Goal: Browse casually: Explore the website without a specific task or goal

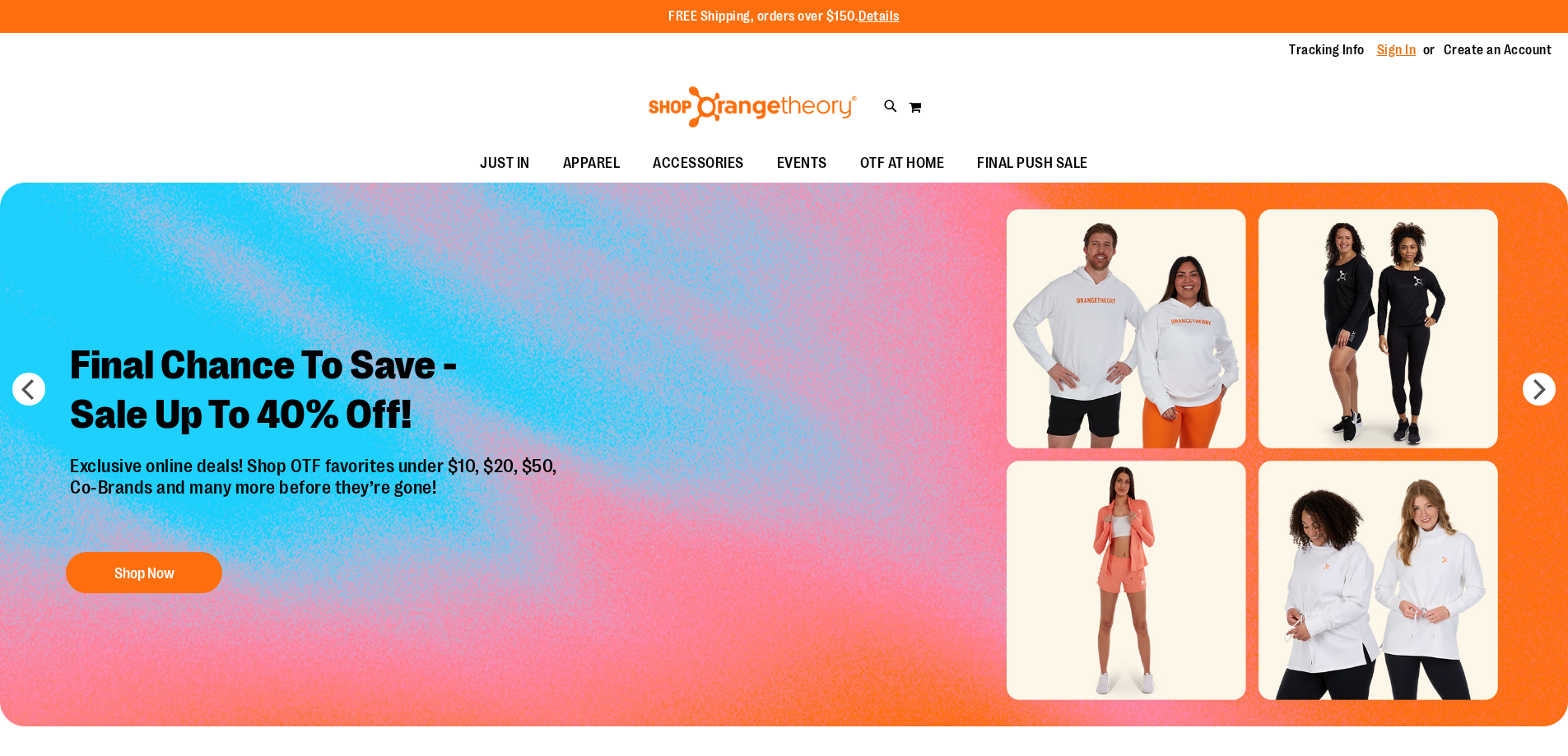
type input "**********"
click at [1391, 46] on link "Sign In" at bounding box center [1396, 50] width 40 height 18
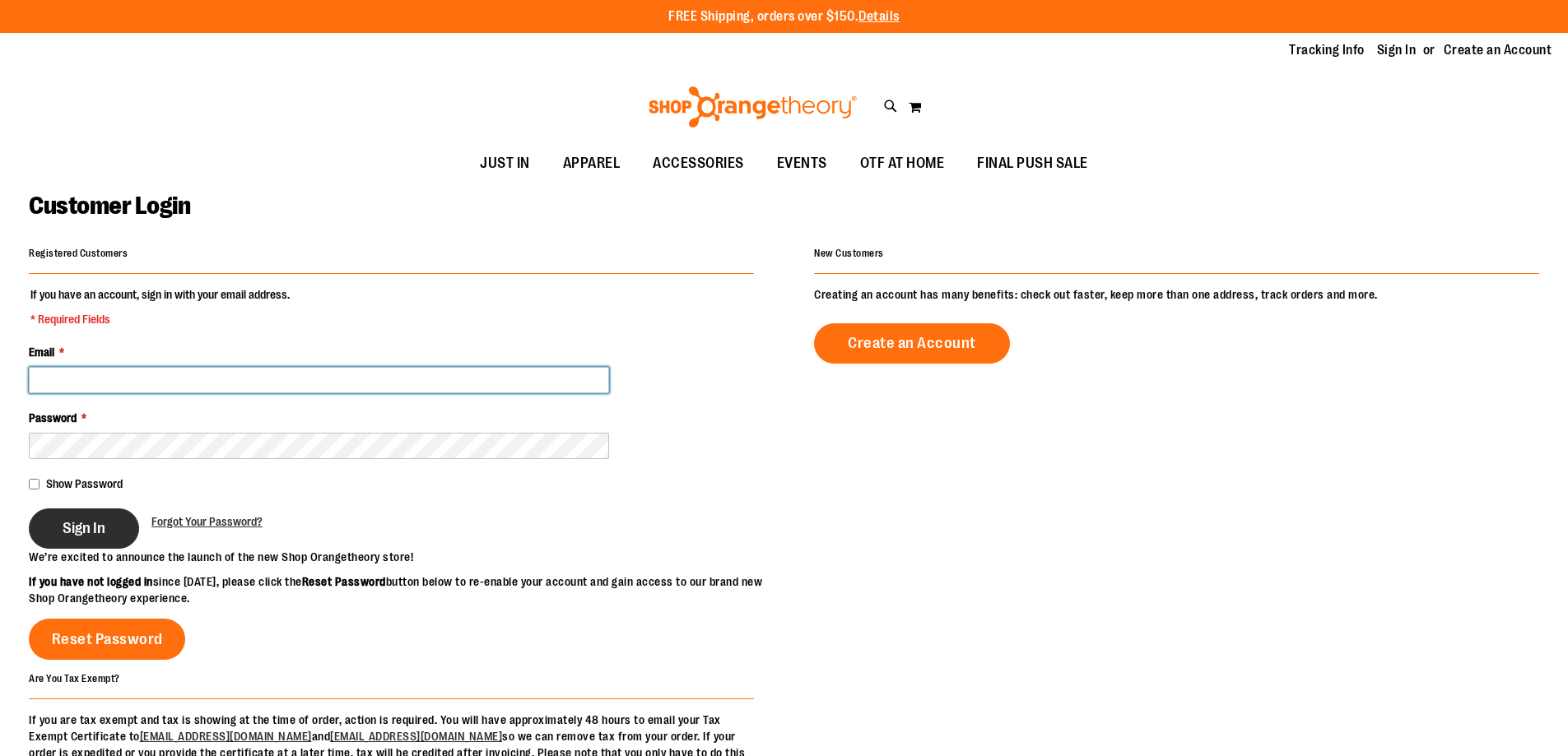
type input "**********"
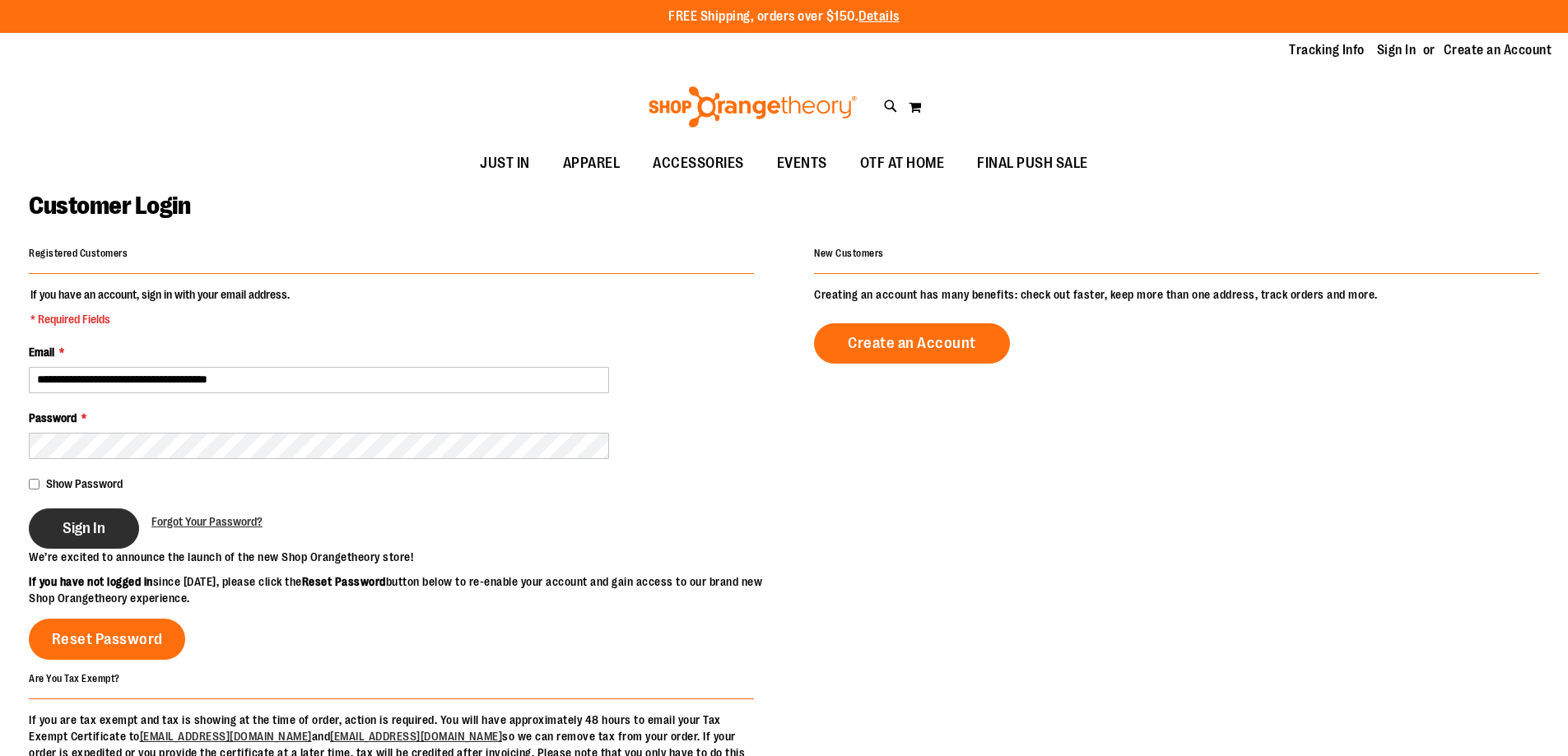
type input "**********"
click at [94, 534] on span "Sign In" at bounding box center [84, 527] width 43 height 18
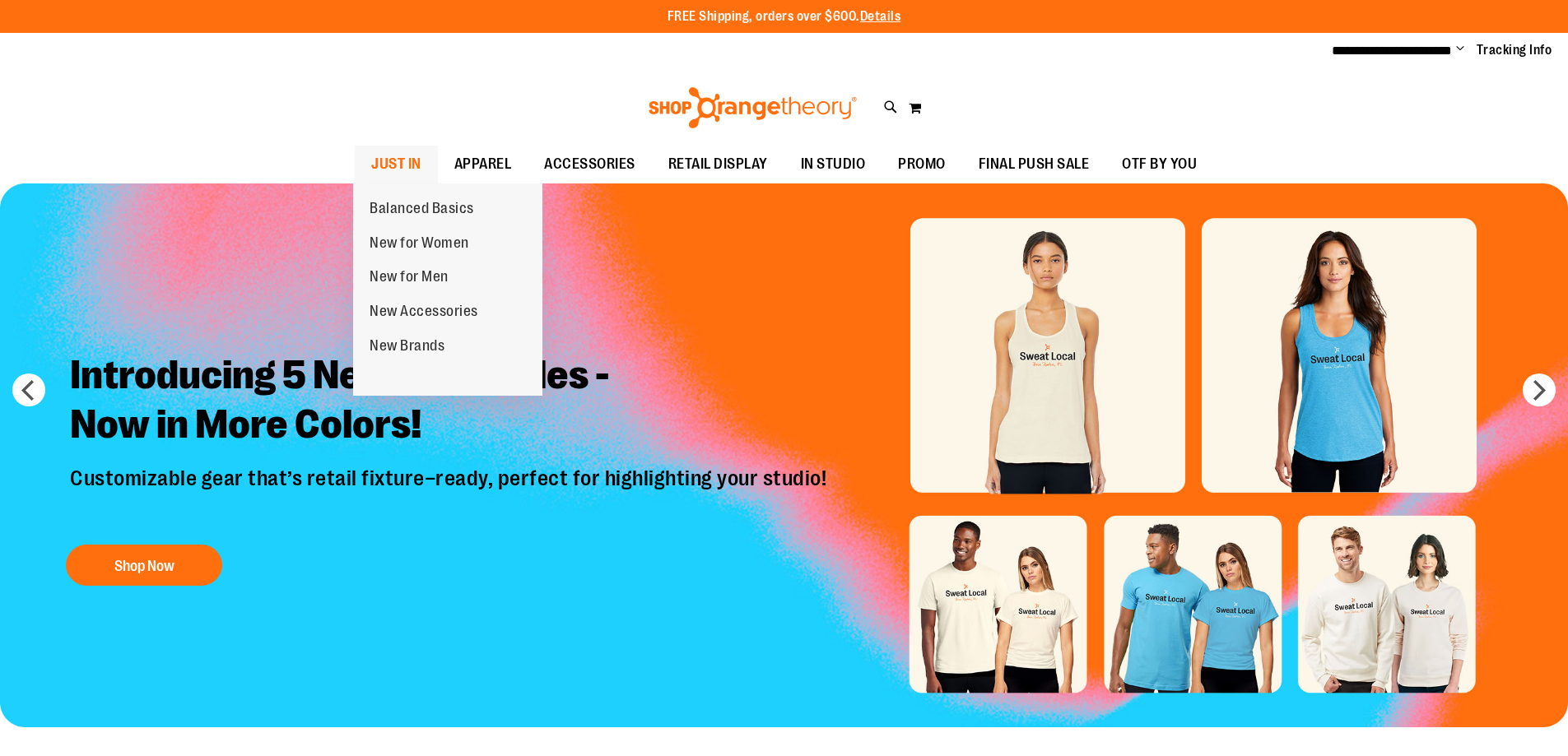
type input "**********"
click at [389, 157] on span "JUST IN" at bounding box center [395, 164] width 50 height 37
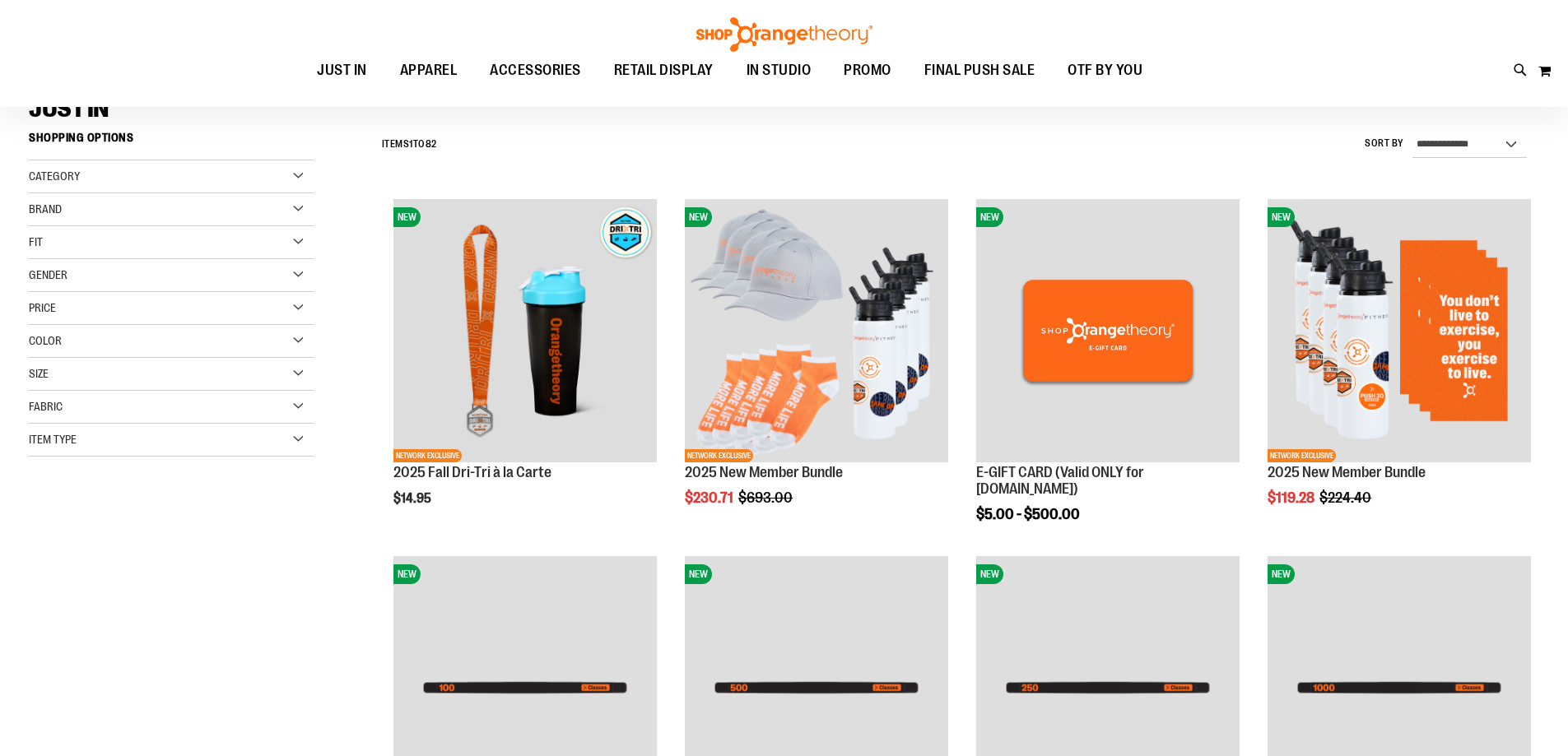
scroll to position [163, 0]
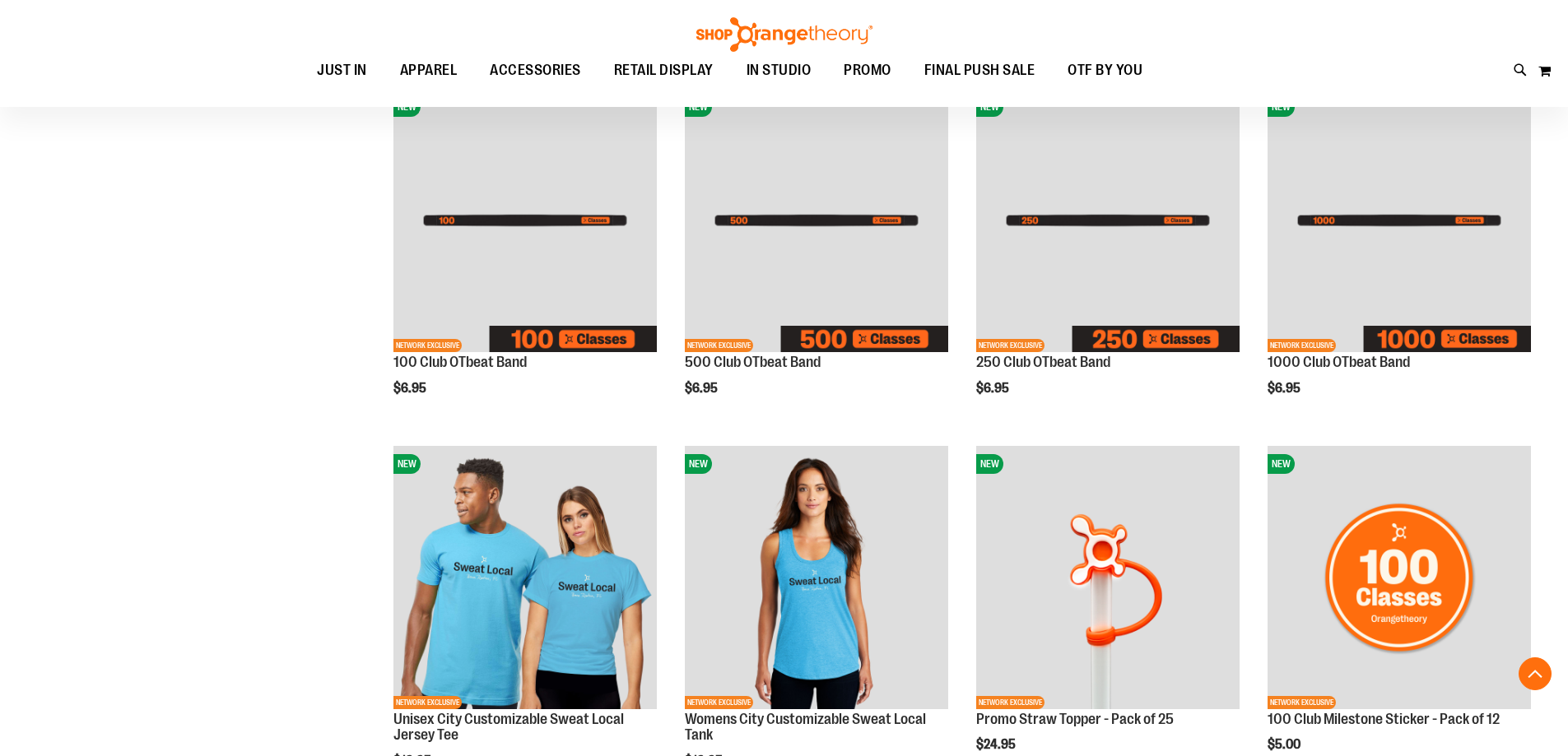
scroll to position [493, 0]
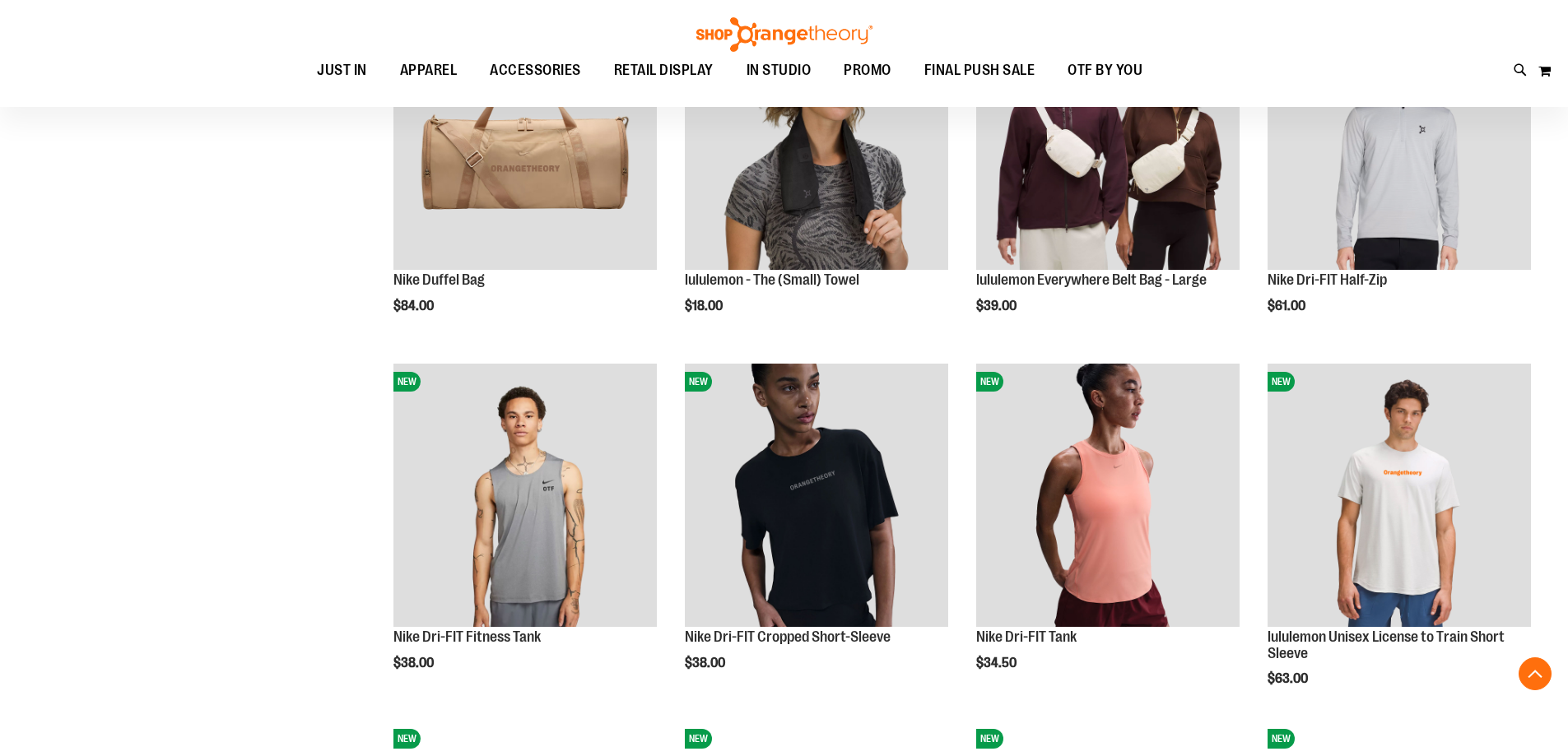
scroll to position [1563, 0]
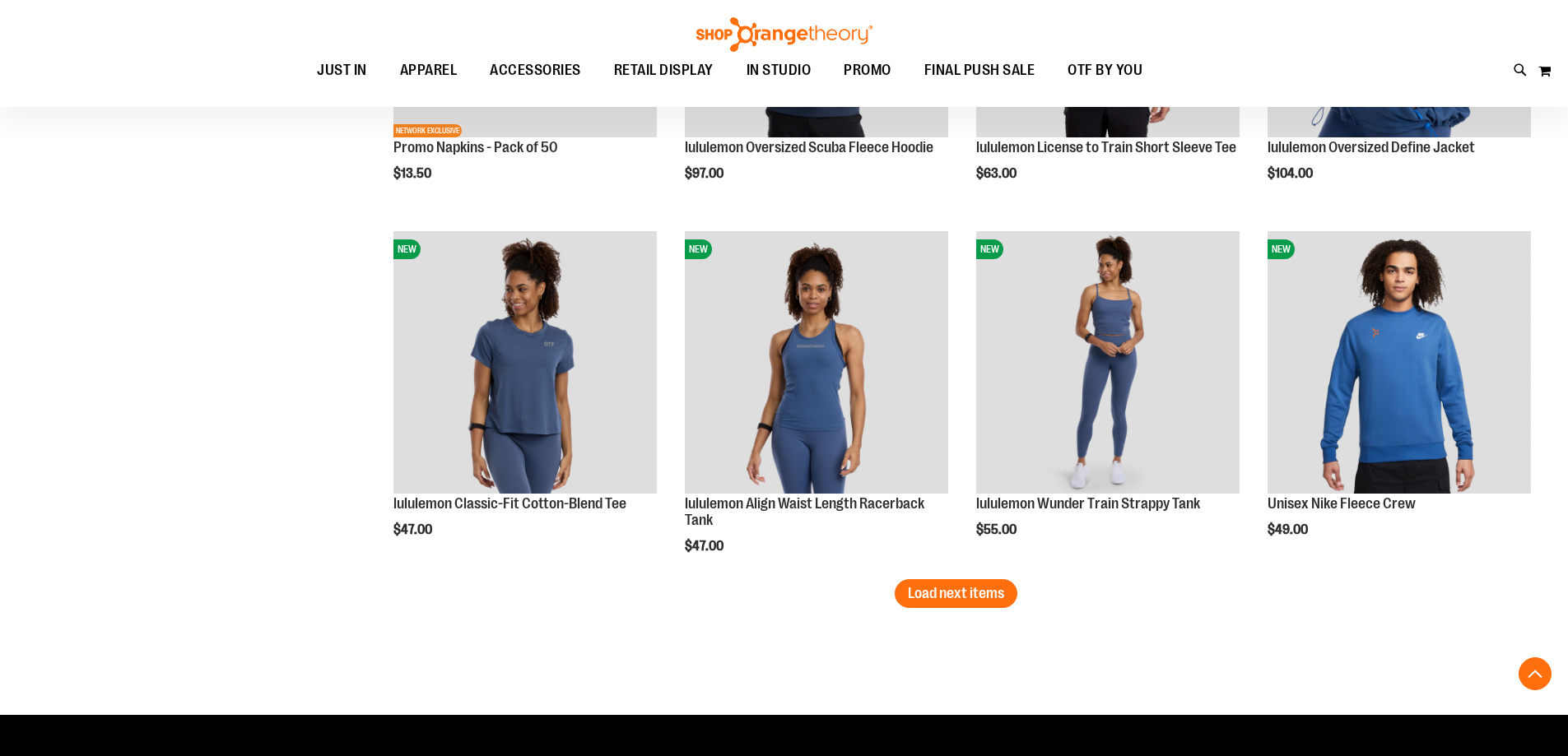
scroll to position [2962, 0]
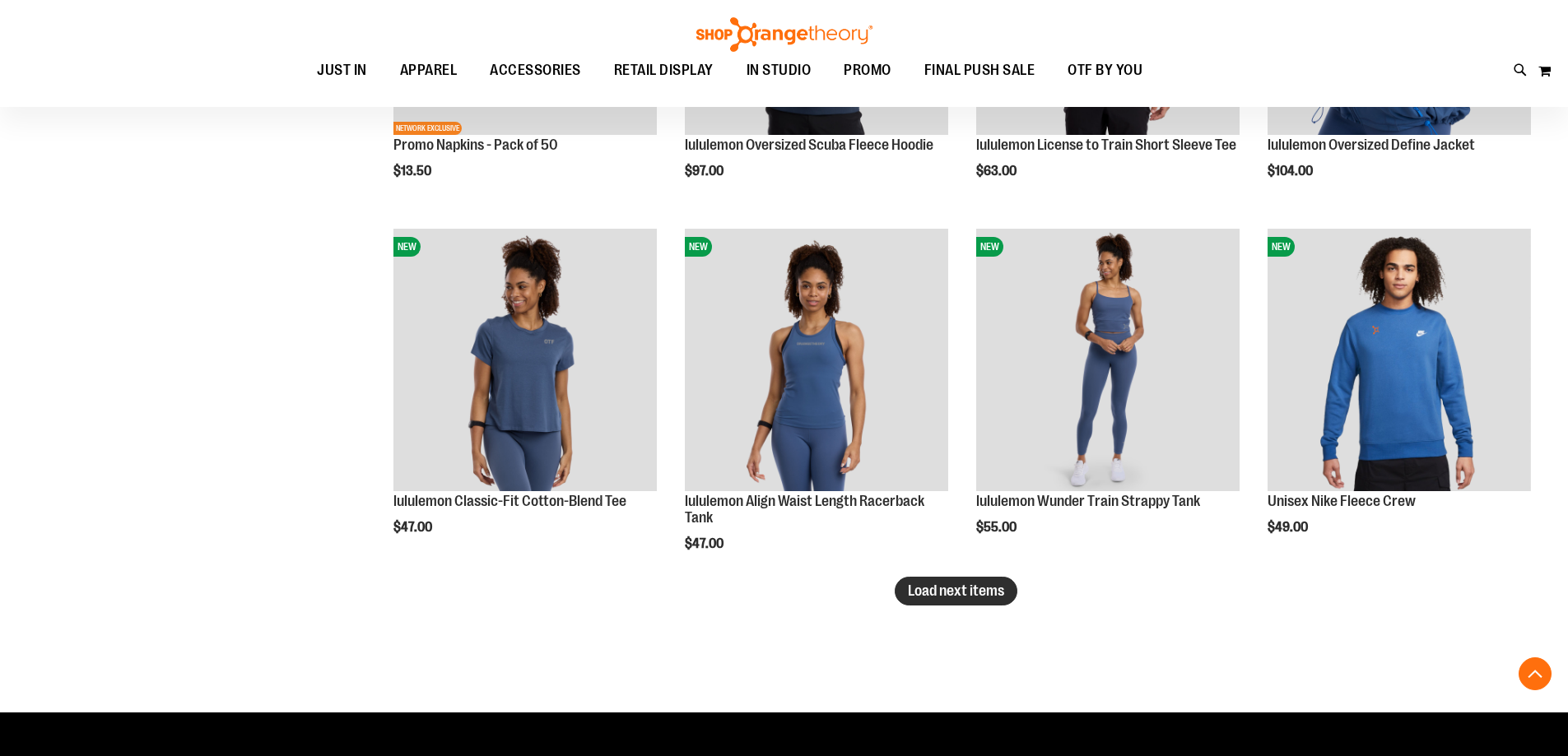
type input "**********"
click at [935, 597] on span "Load next items" at bounding box center [956, 590] width 97 height 16
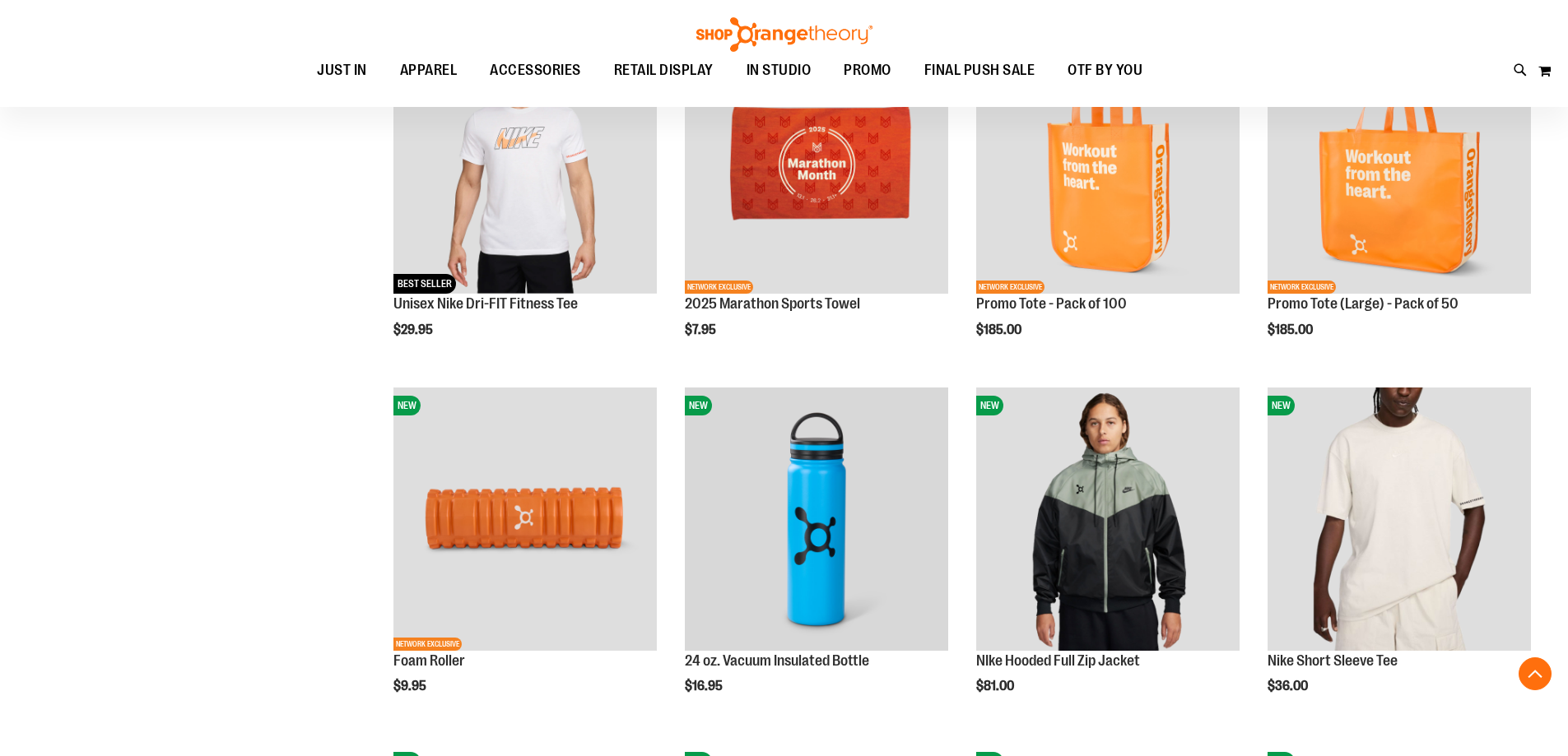
scroll to position [3292, 0]
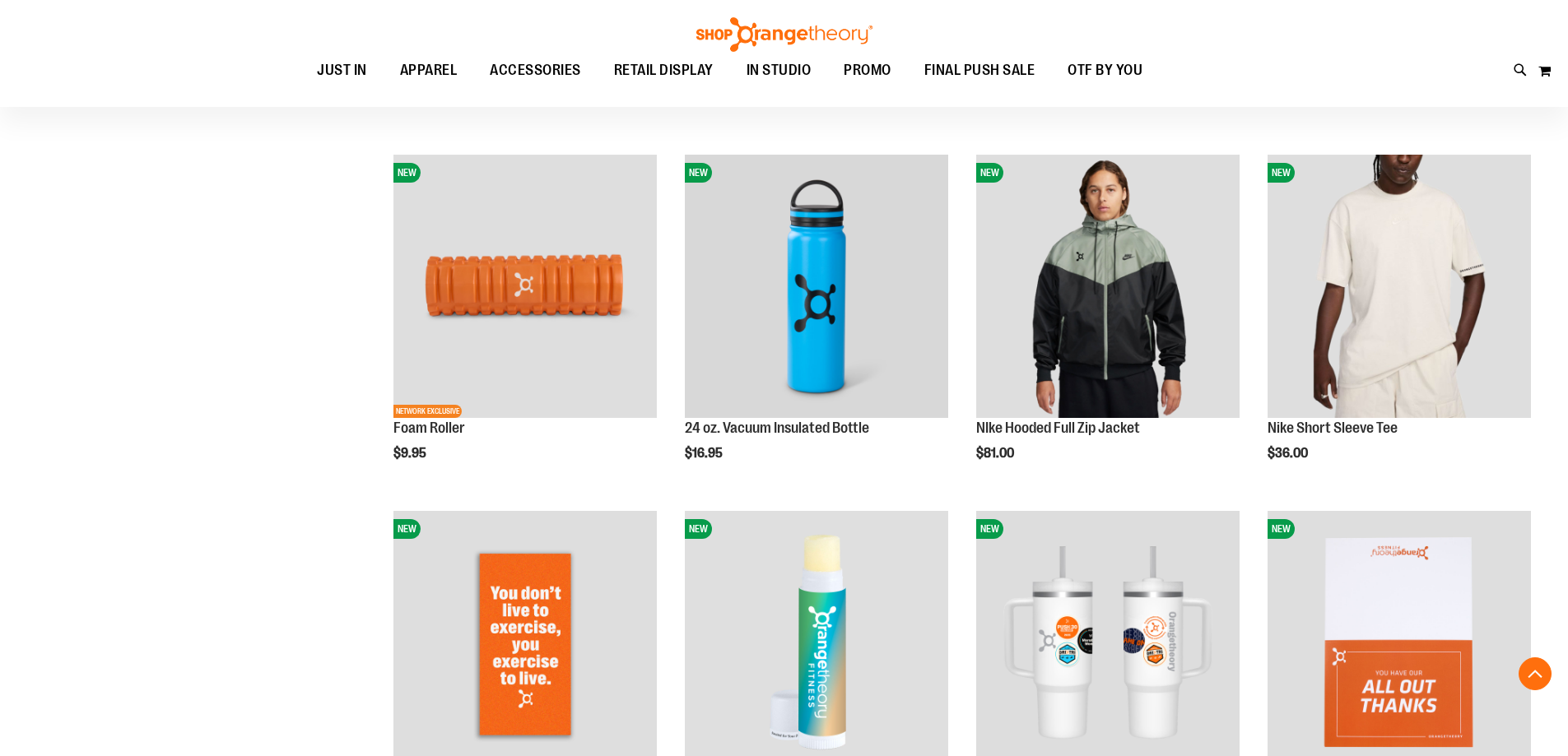
scroll to position [4032, 0]
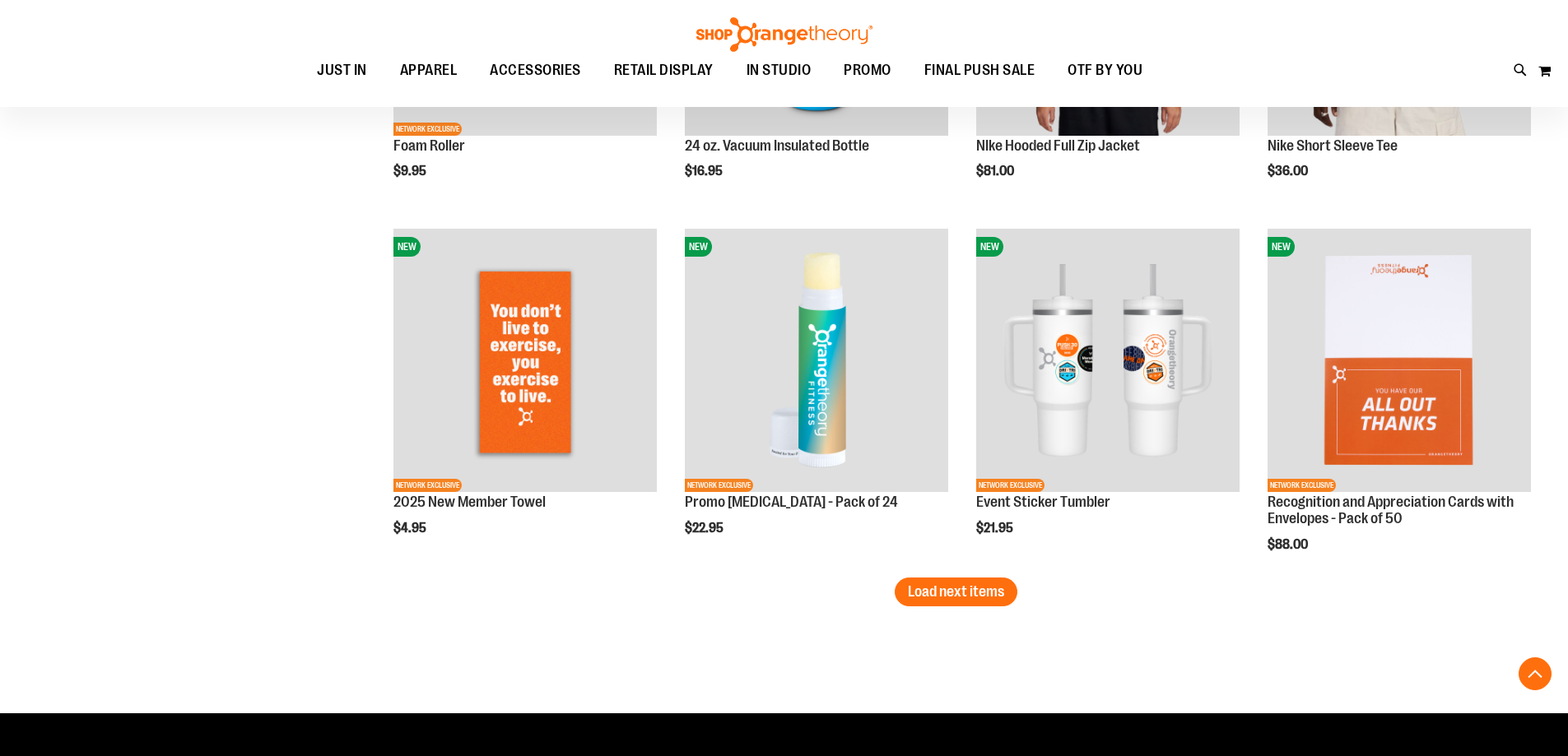
click at [970, 604] on button "Load next items" at bounding box center [956, 592] width 123 height 29
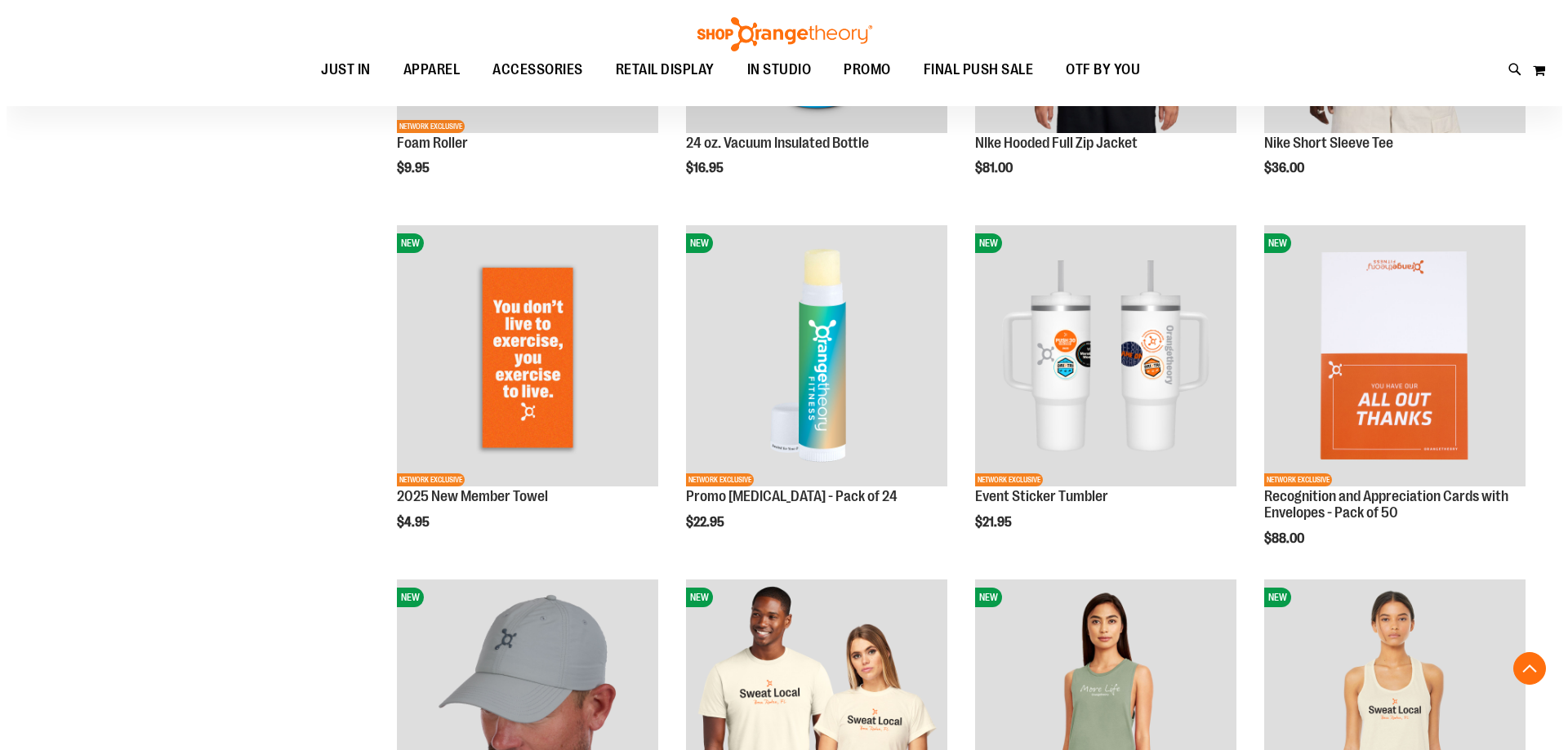
scroll to position [4000, 0]
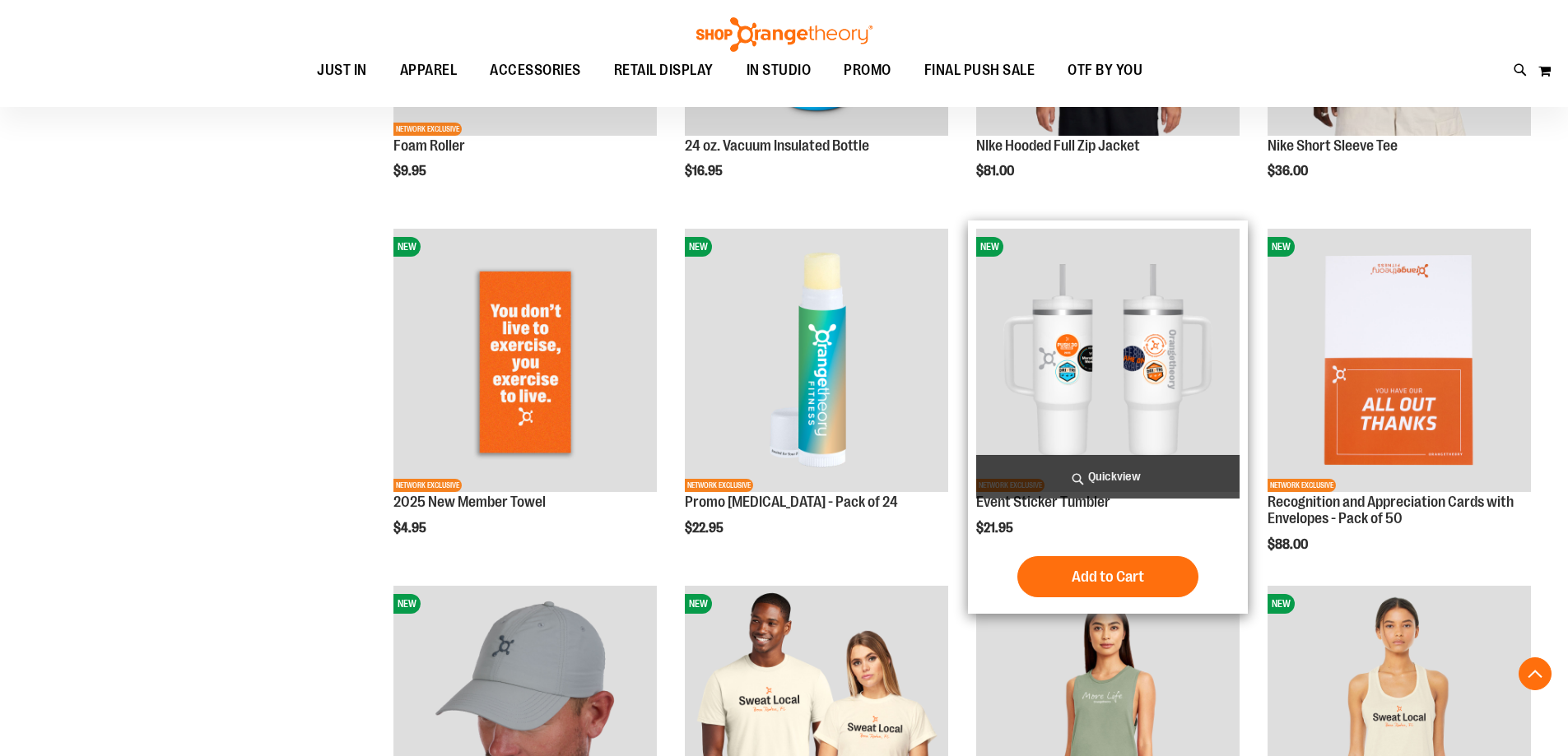
click at [1113, 484] on span "Quickview" at bounding box center [1107, 477] width 263 height 44
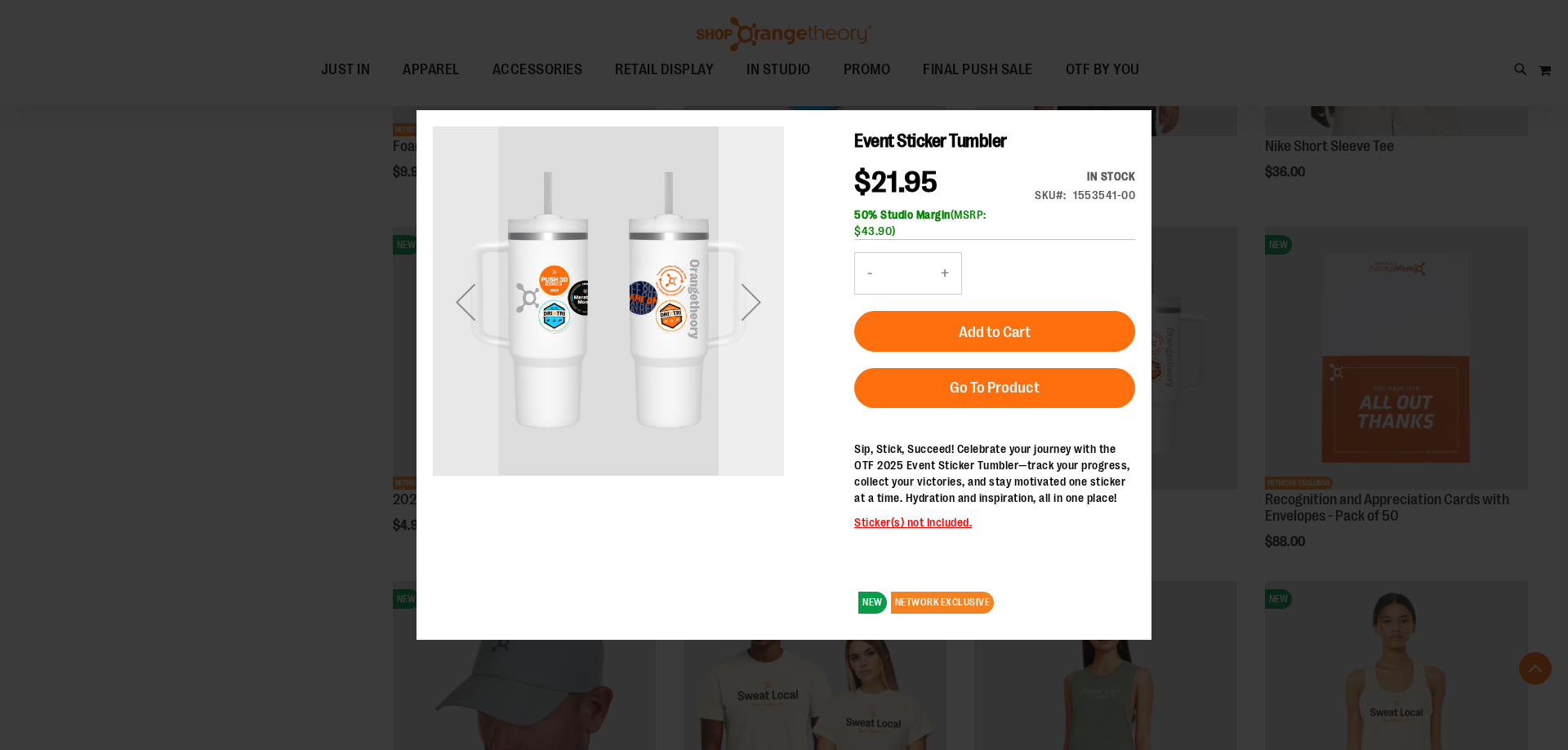
click at [752, 303] on div "Next" at bounding box center [751, 302] width 66 height 66
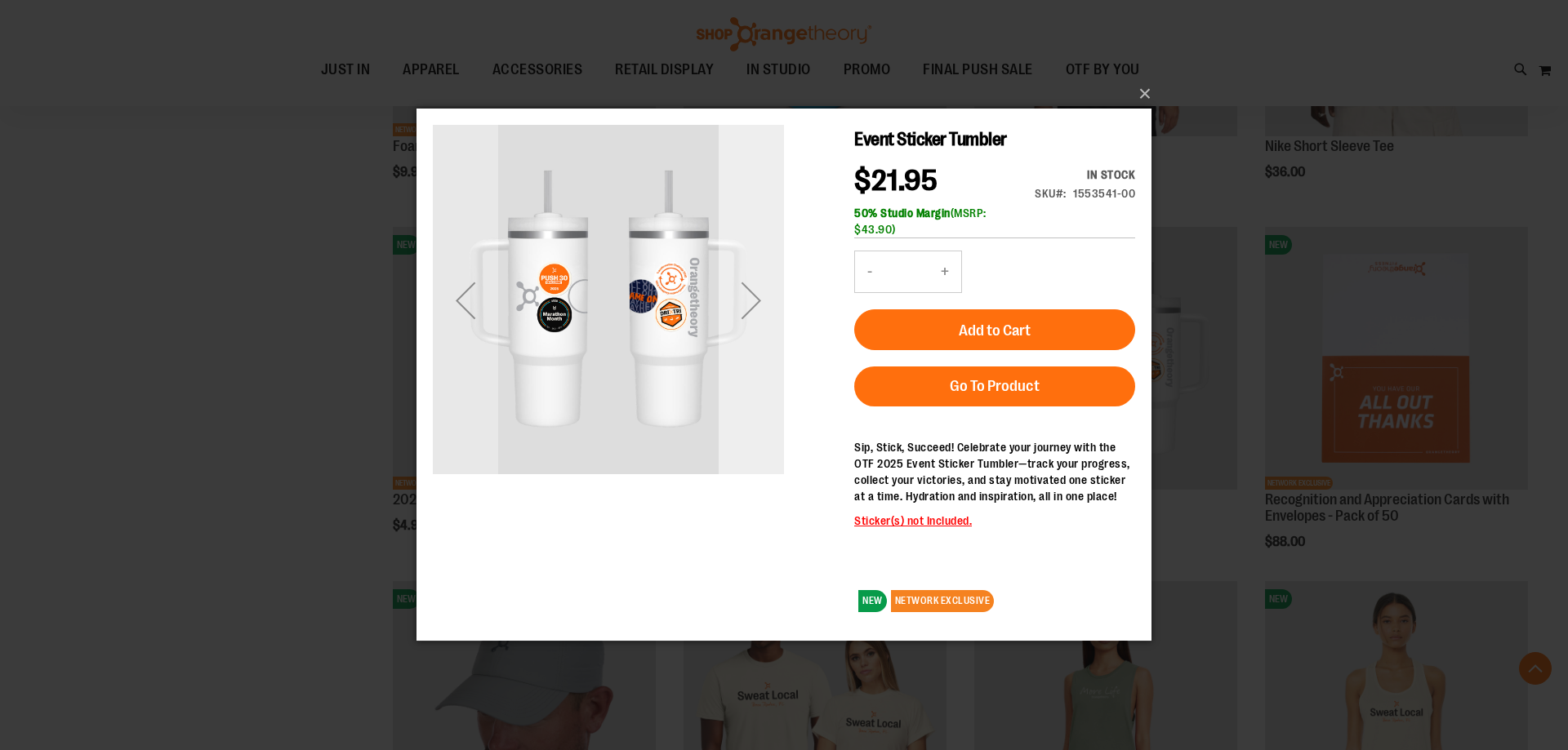
click at [752, 302] on div "Next" at bounding box center [751, 301] width 66 height 66
click at [742, 305] on div "Next" at bounding box center [751, 301] width 66 height 66
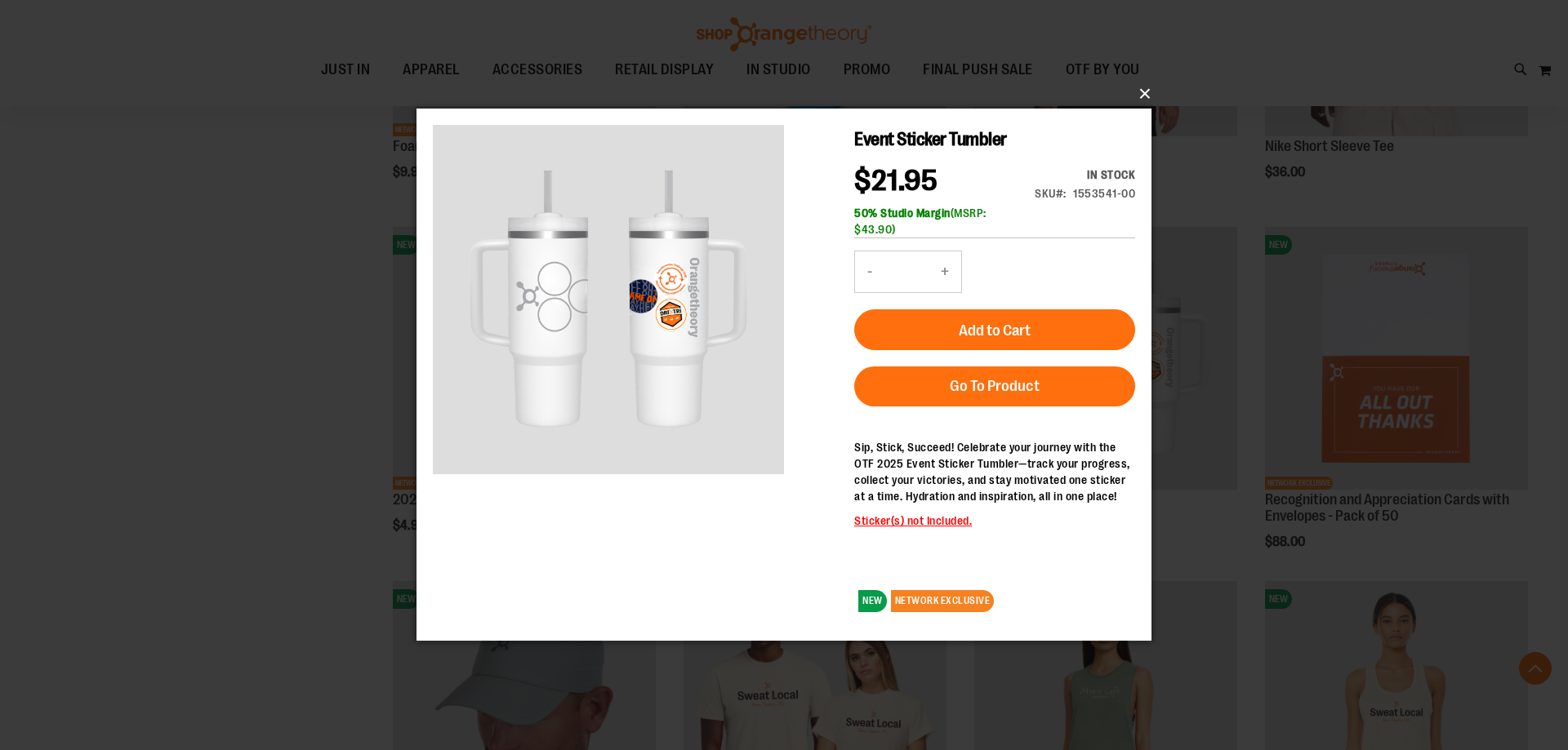
click at [1141, 88] on button "×" at bounding box center [789, 93] width 735 height 36
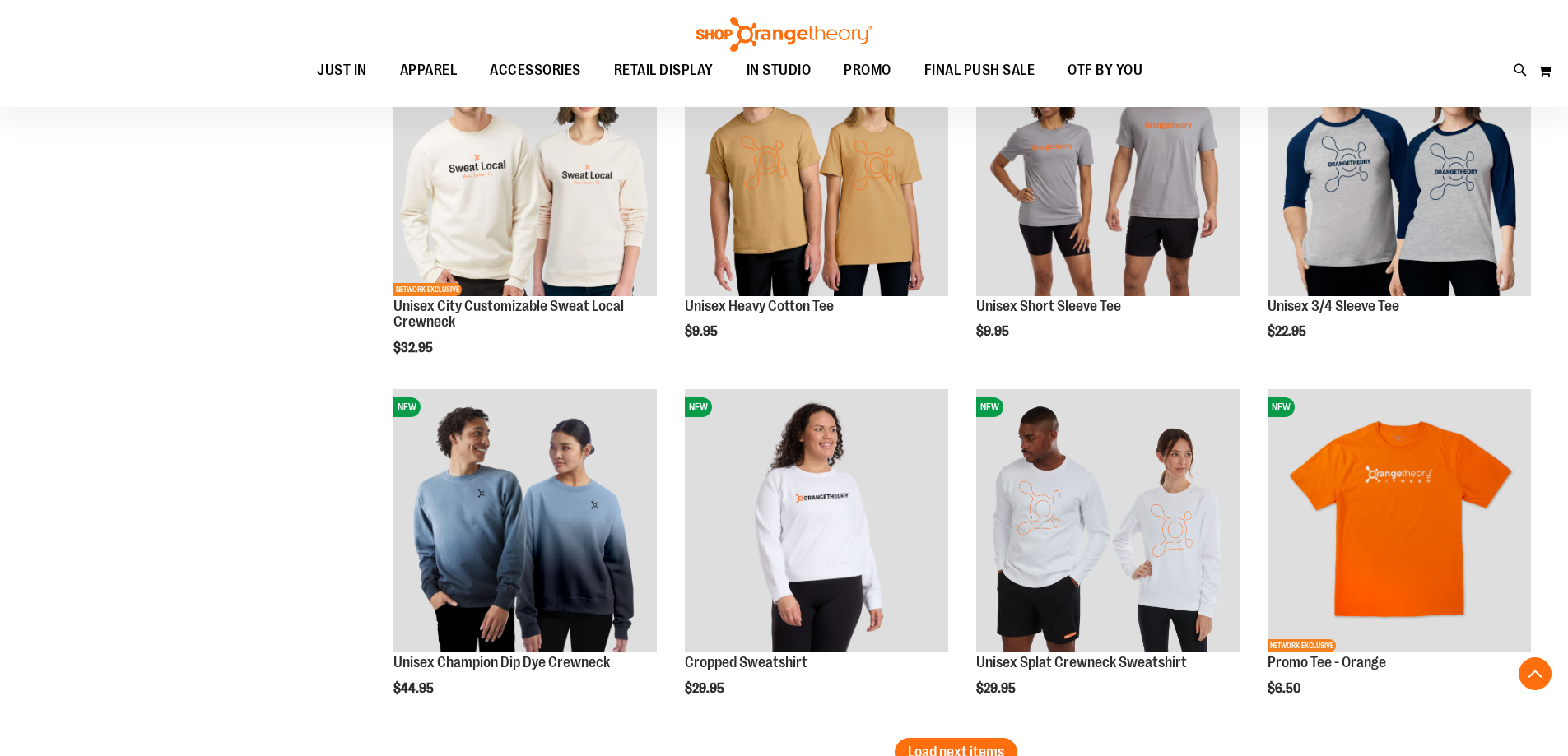
scroll to position [5184, 0]
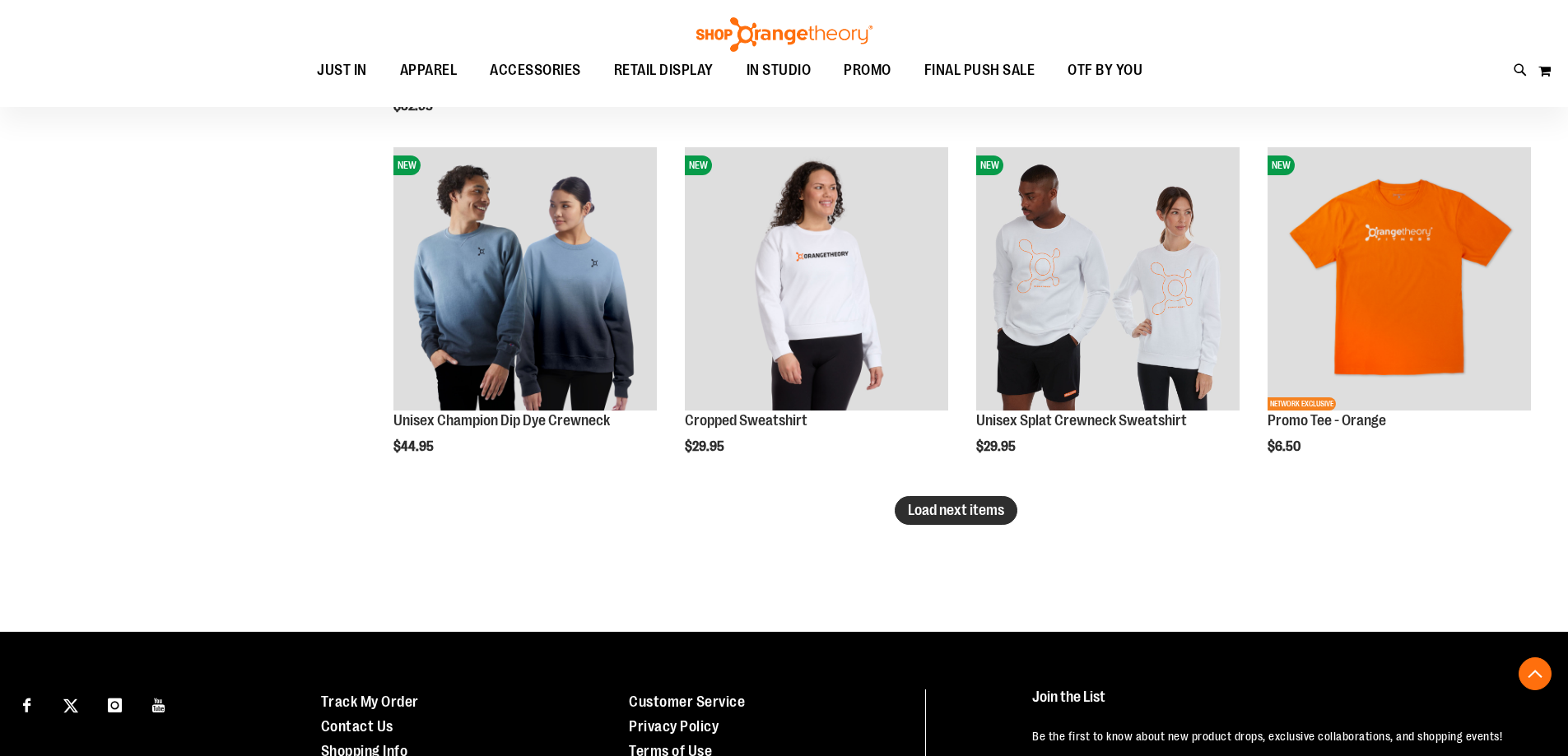
click at [952, 509] on span "Load next items" at bounding box center [956, 510] width 97 height 16
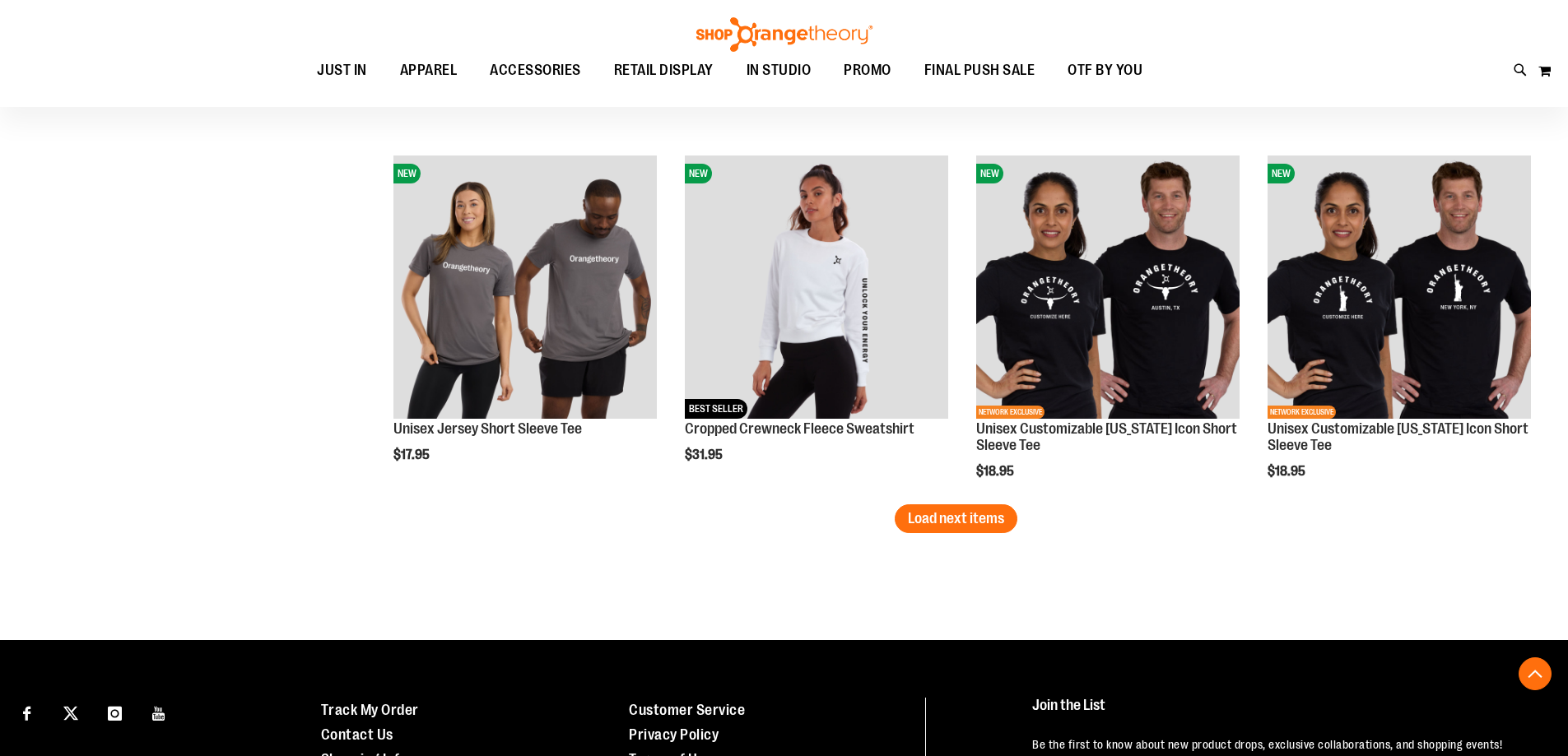
scroll to position [6254, 0]
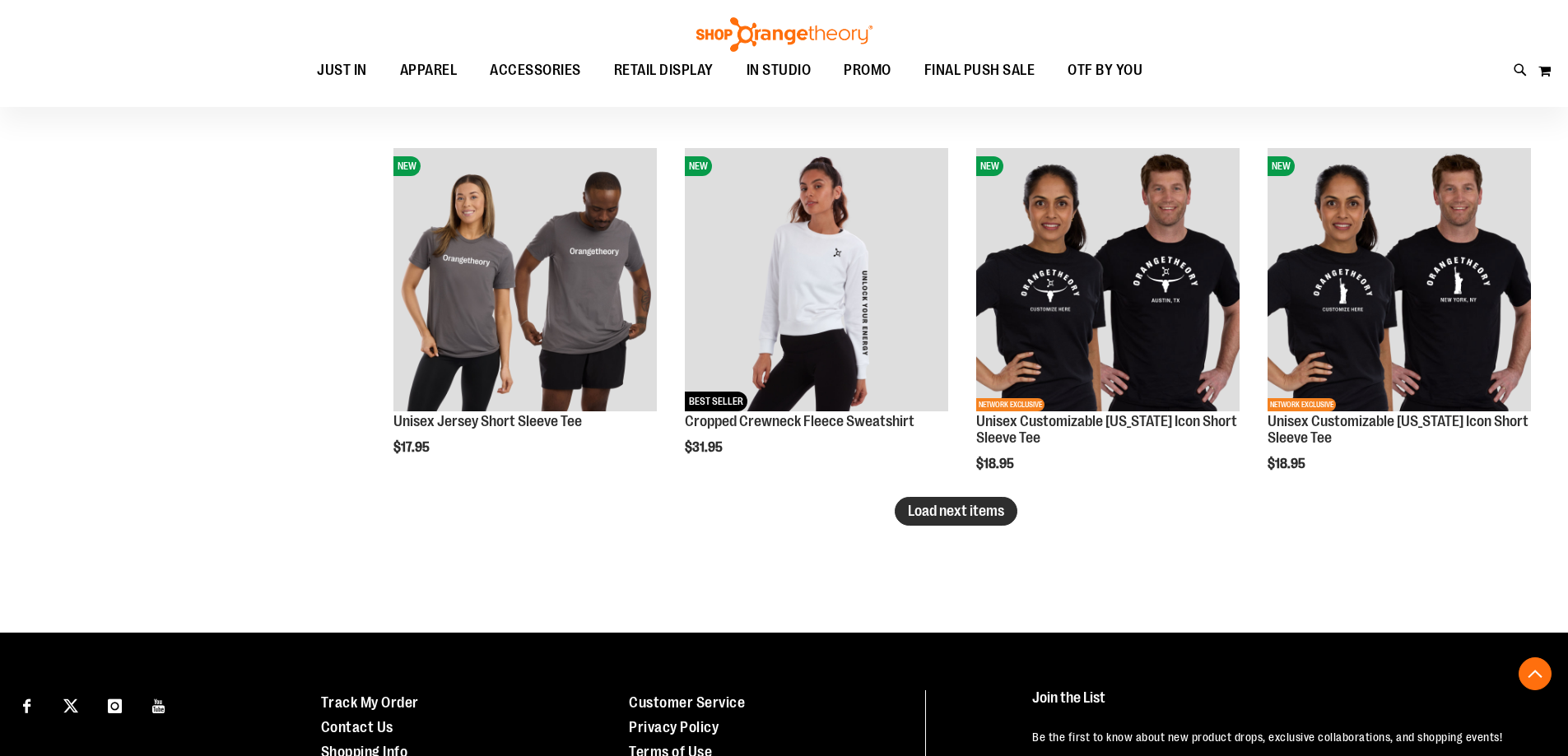
click at [936, 514] on span "Load next items" at bounding box center [956, 510] width 97 height 16
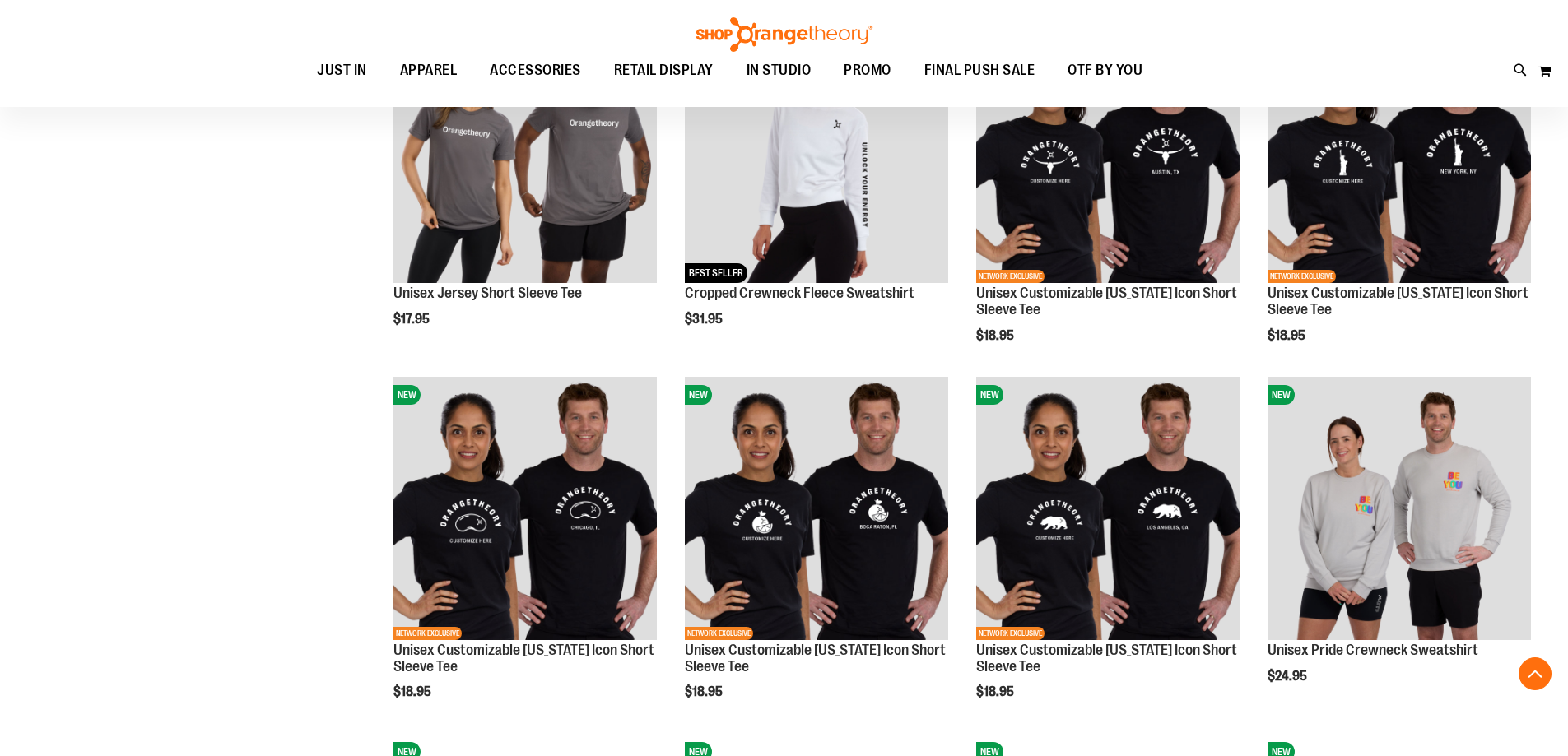
scroll to position [6172, 0]
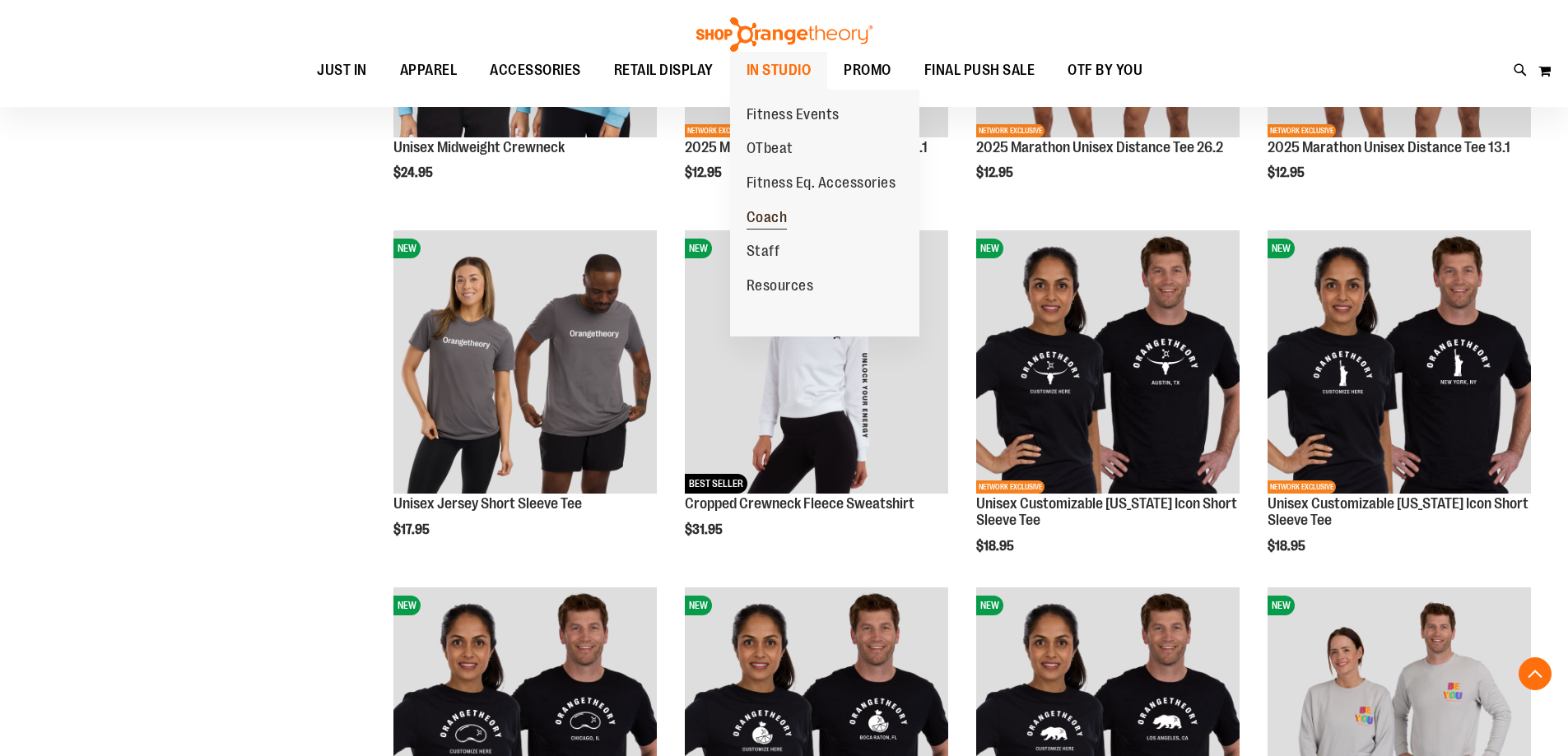
click at [780, 218] on span "Coach" at bounding box center [767, 219] width 41 height 20
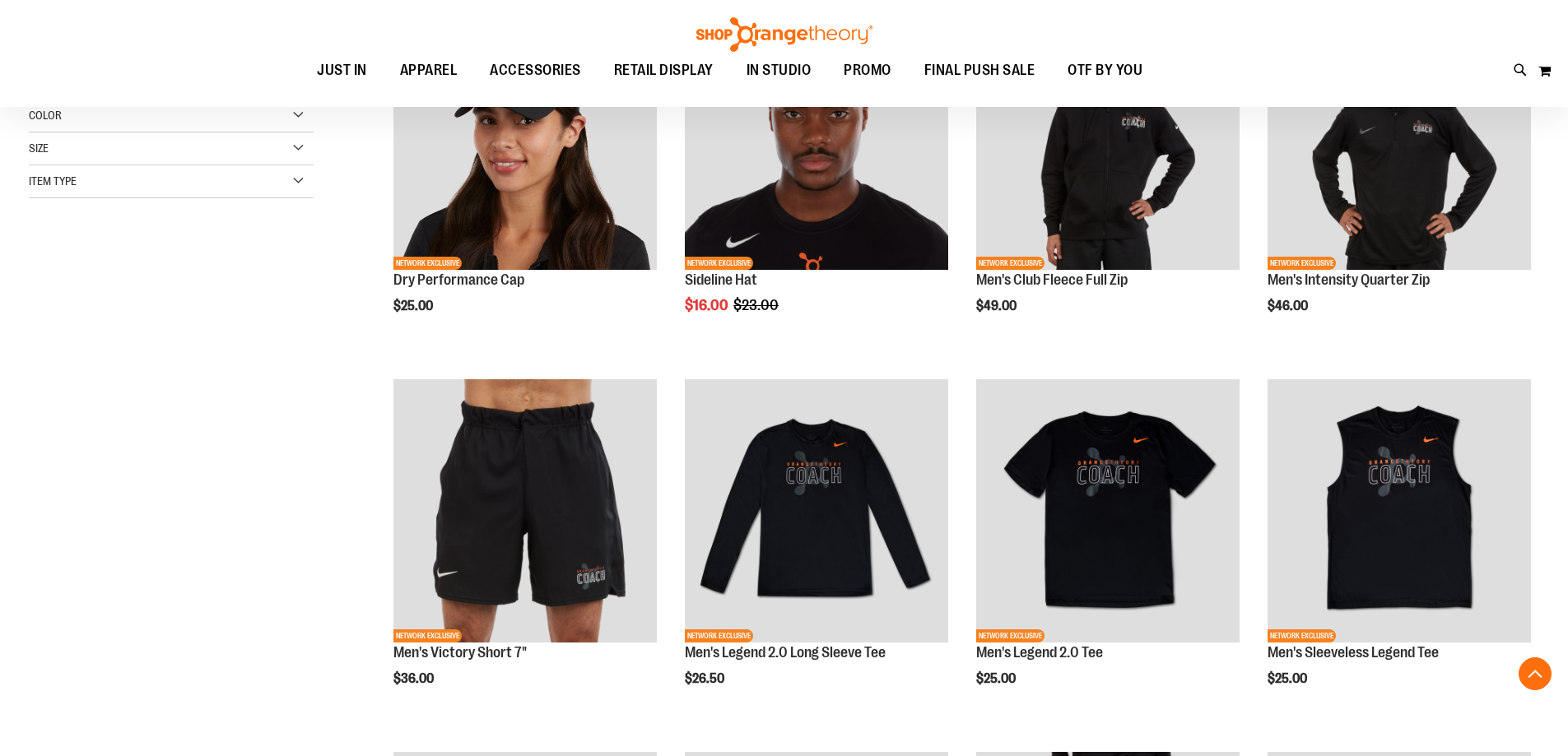
scroll to position [246, 0]
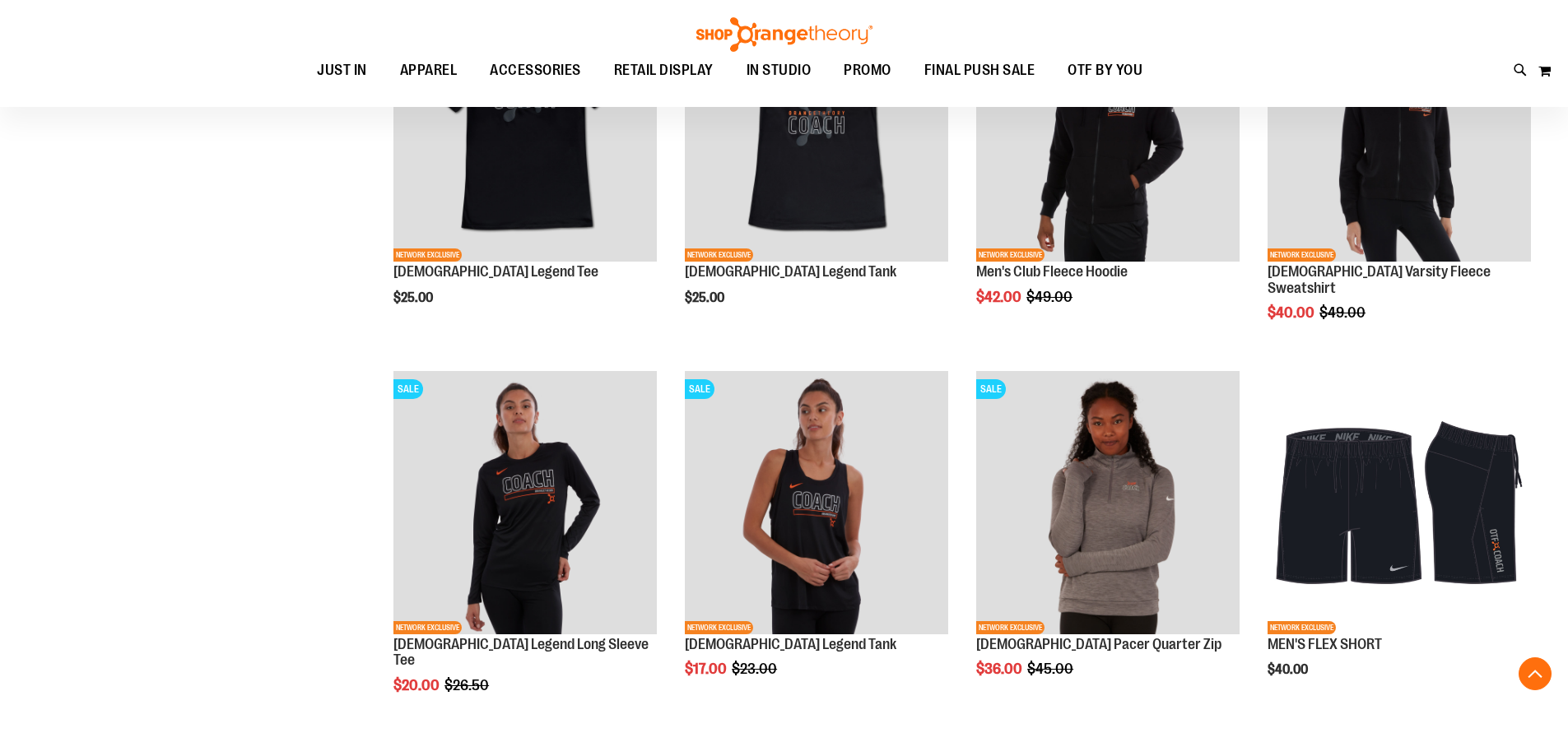
scroll to position [1481, 0]
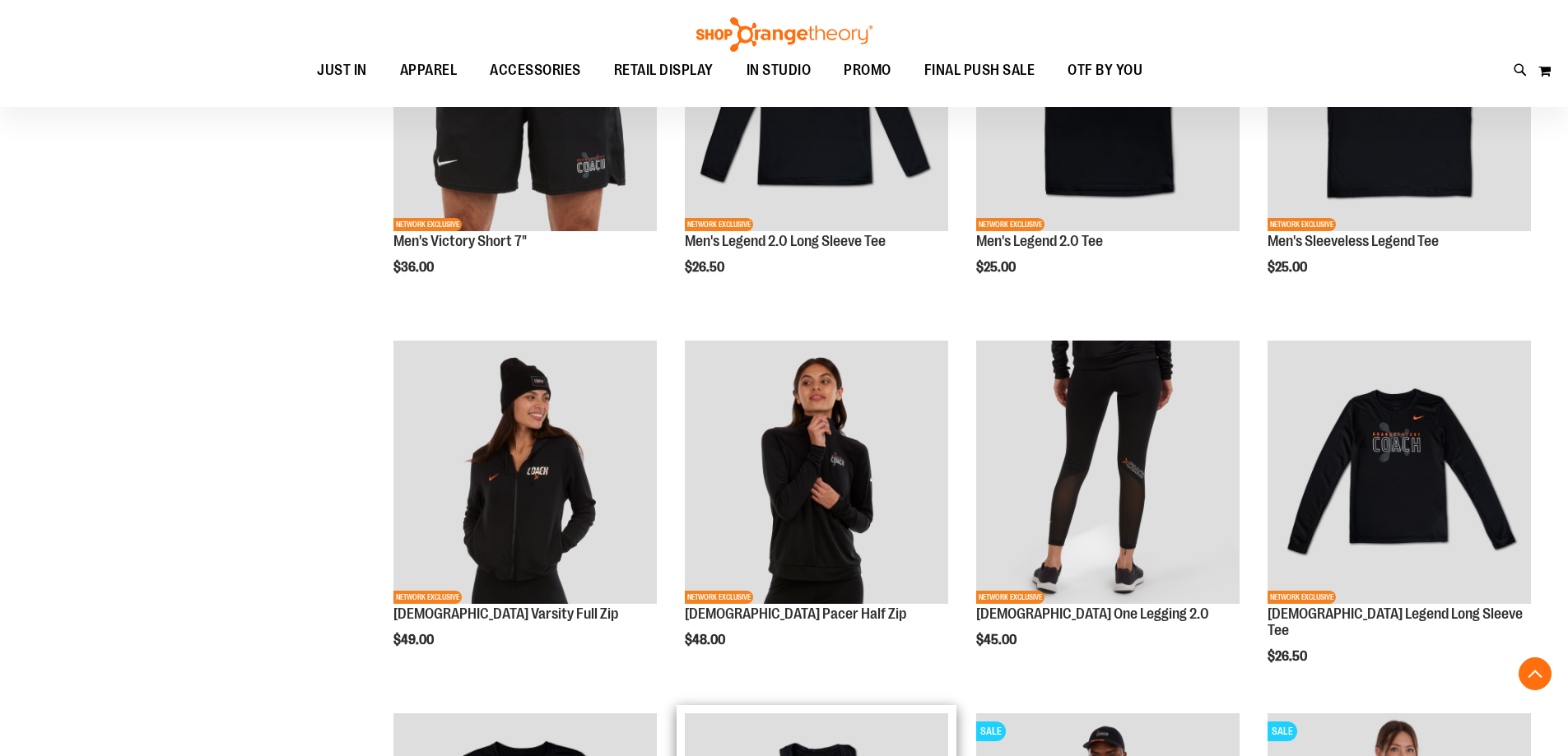
scroll to position [246, 0]
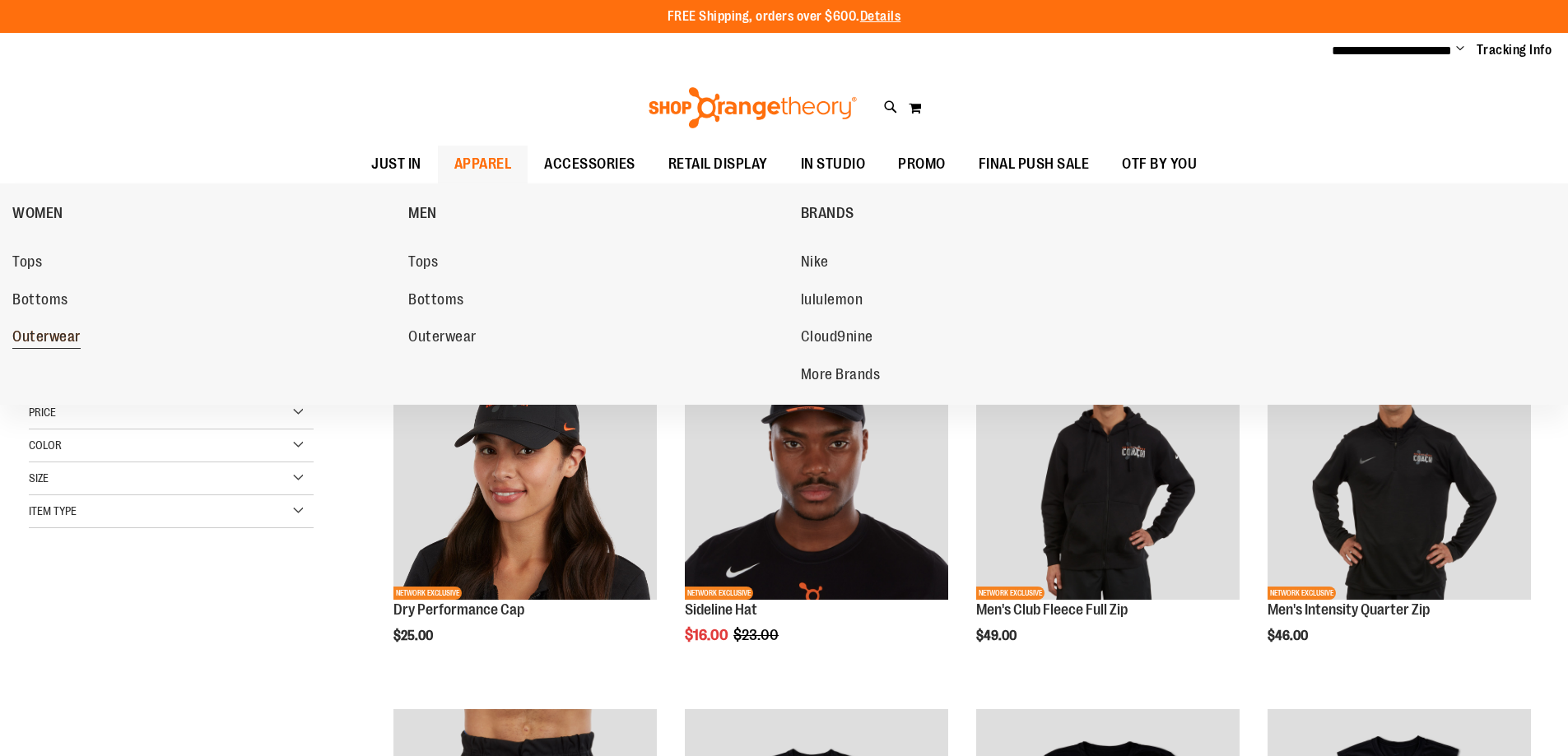
type input "**********"
click at [80, 339] on span "Outerwear" at bounding box center [47, 339] width 69 height 20
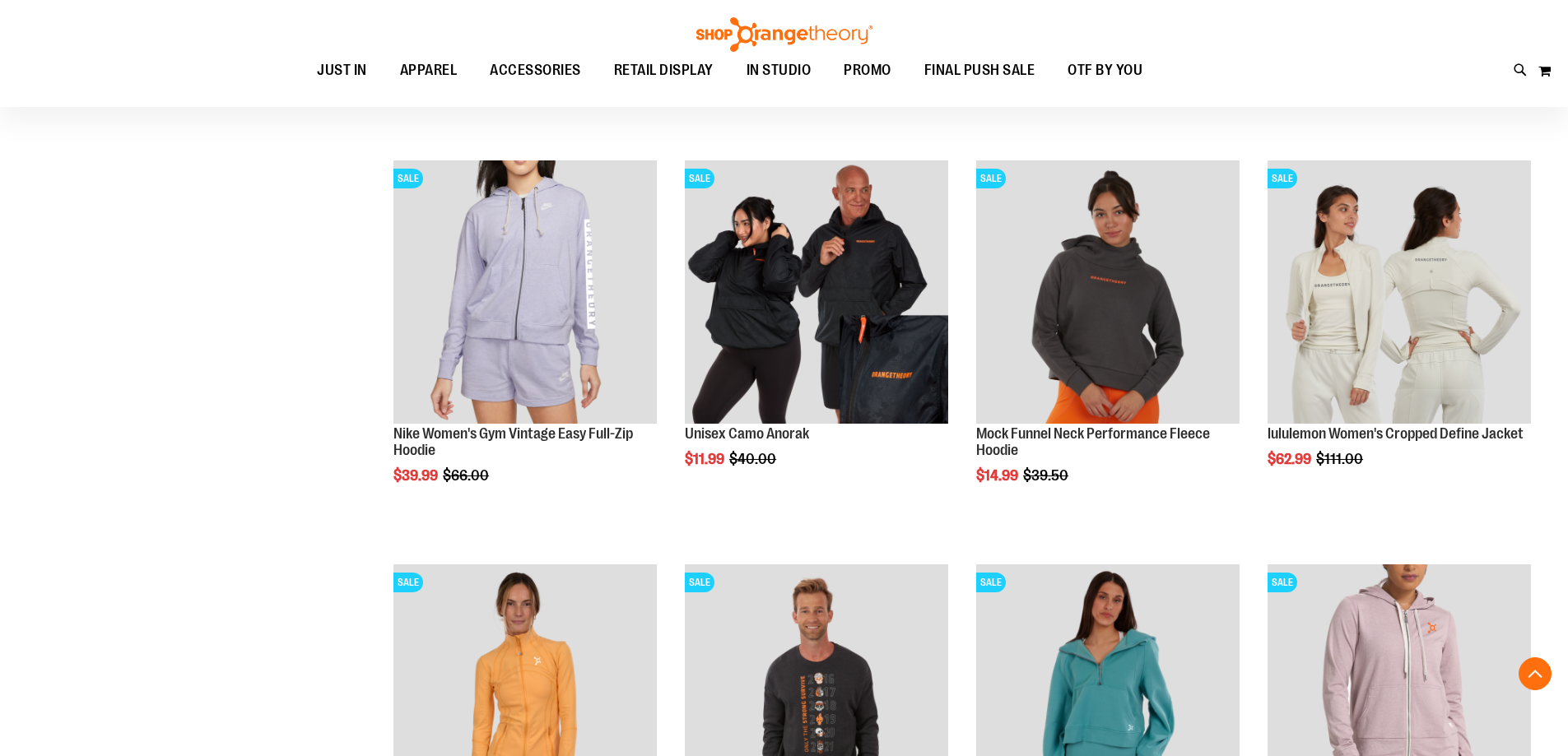
scroll to position [411, 0]
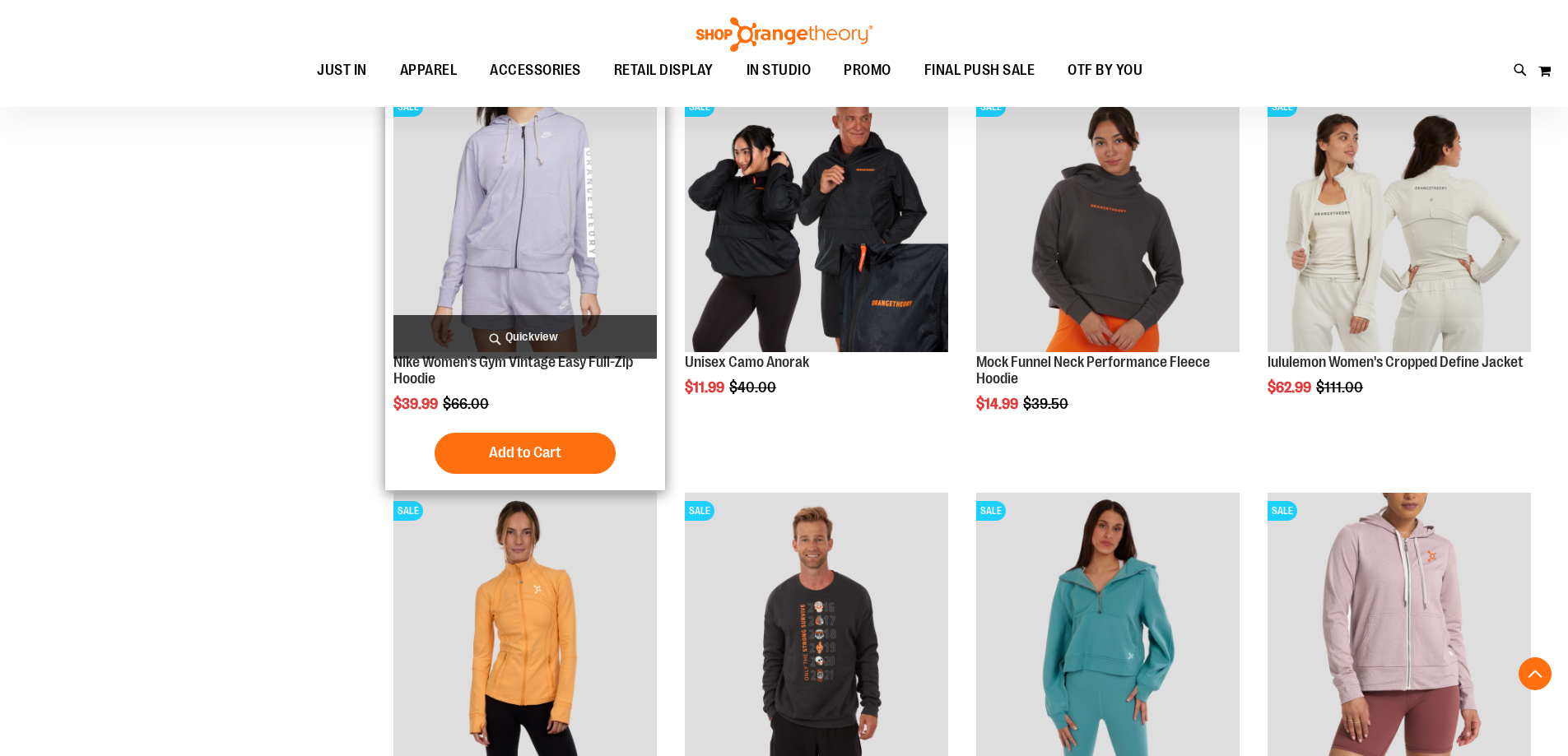
scroll to position [576, 0]
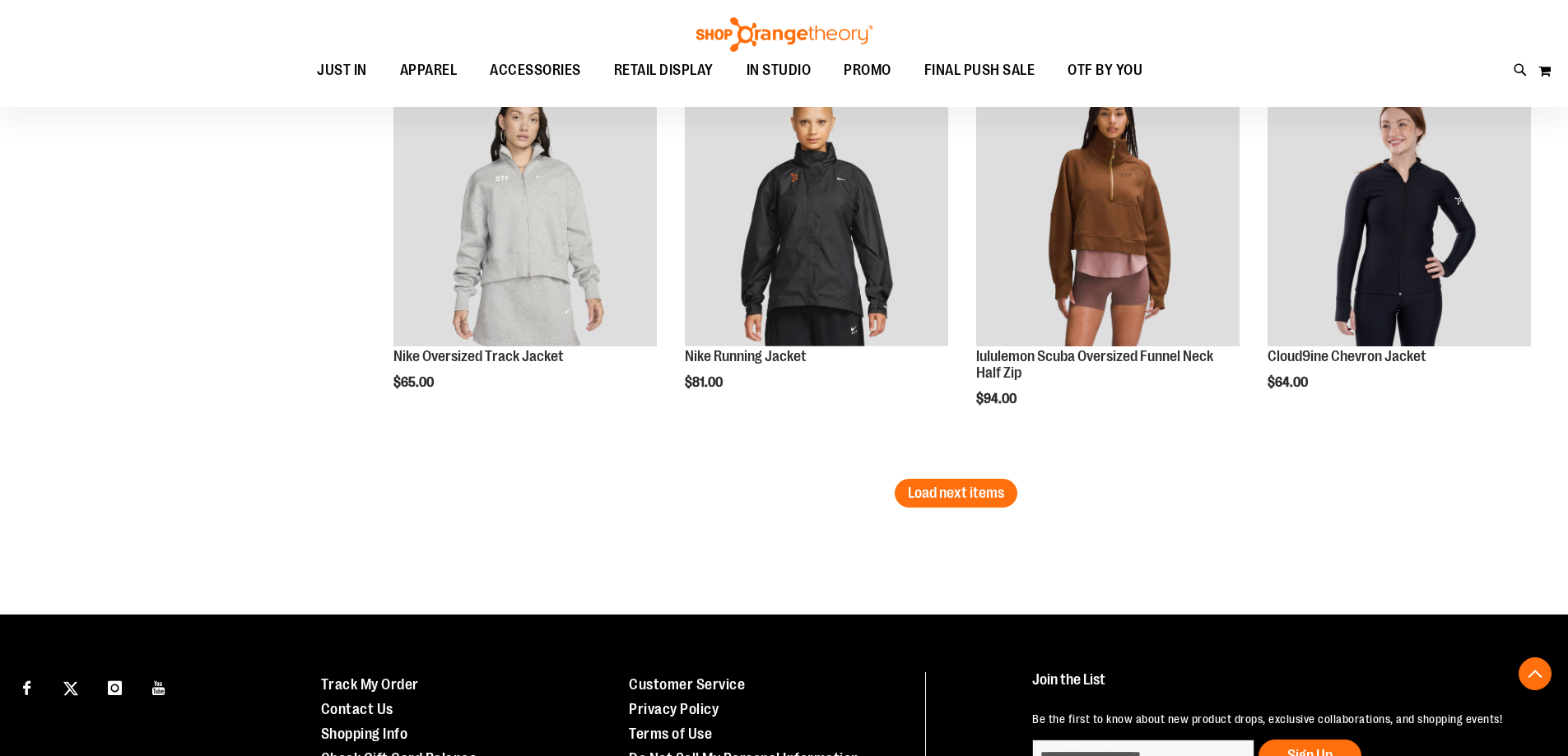
scroll to position [3292, 0]
